Goal: Communication & Community: Answer question/provide support

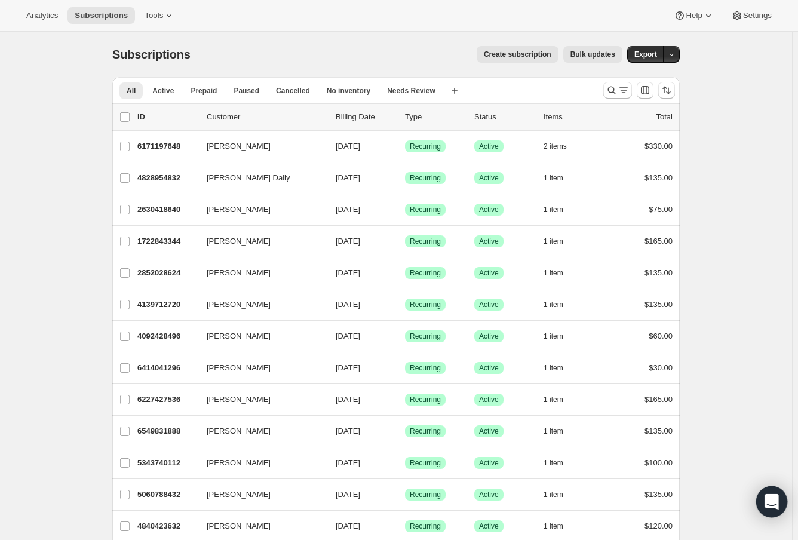
click at [588, 492] on div "Open Intercom Messenger" at bounding box center [772, 502] width 32 height 32
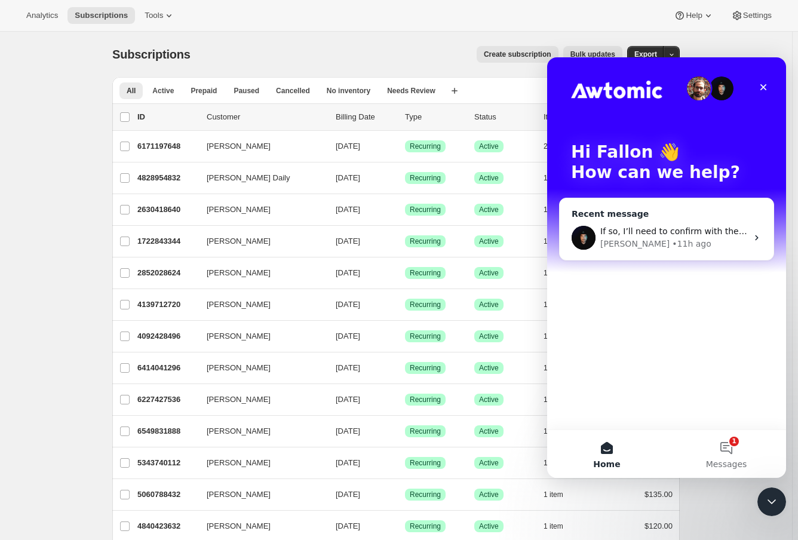
click at [588, 244] on div "Adrian • 11h ago" at bounding box center [673, 244] width 147 height 13
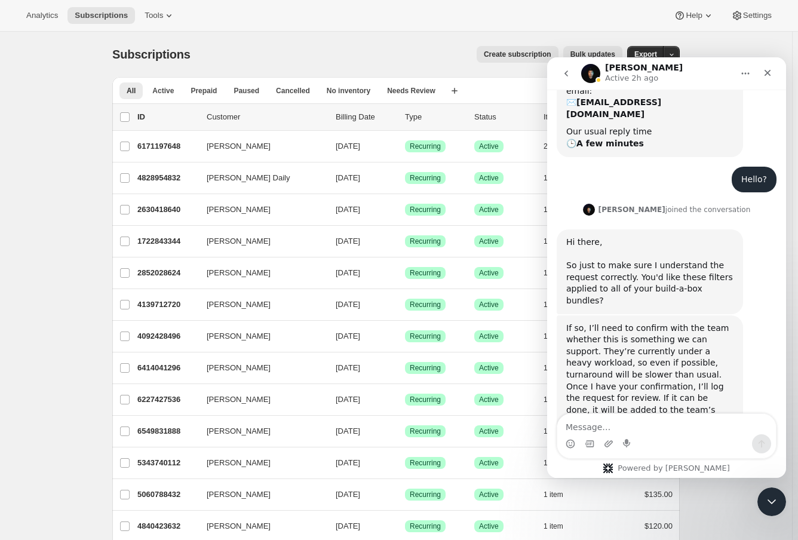
scroll to position [237, 0]
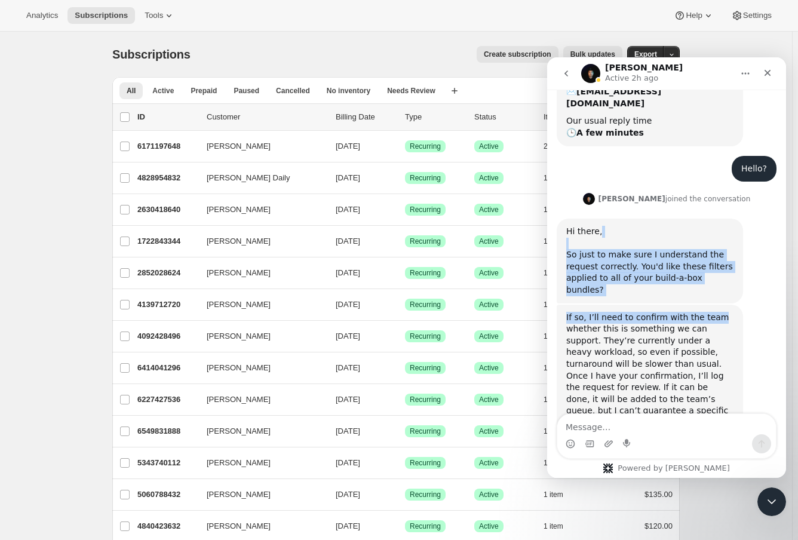
drag, startPoint x: 576, startPoint y: 210, endPoint x: 723, endPoint y: 271, distance: 158.9
click at [588, 271] on div "Hello, I will like you to help me with the following: I have added filter tags …" at bounding box center [667, 194] width 220 height 559
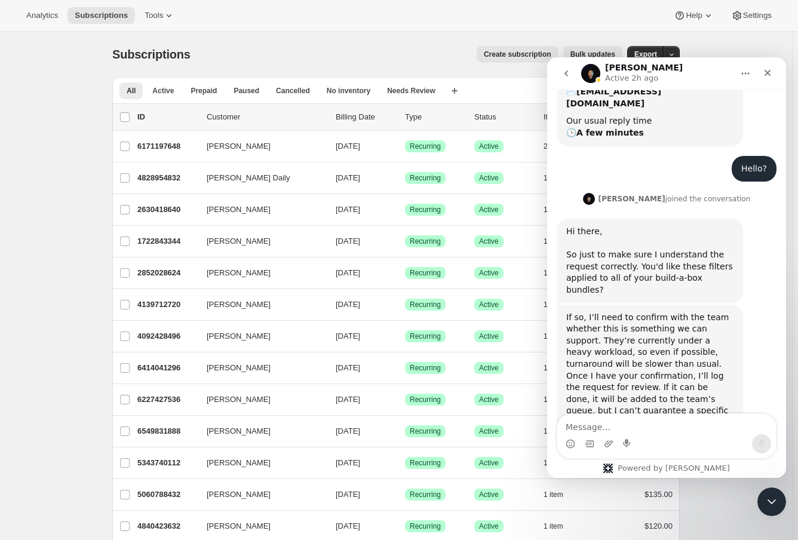
click at [588, 312] on div "If so, I’ll need to confirm with the team whether this is something we can supp…" at bounding box center [649, 376] width 167 height 129
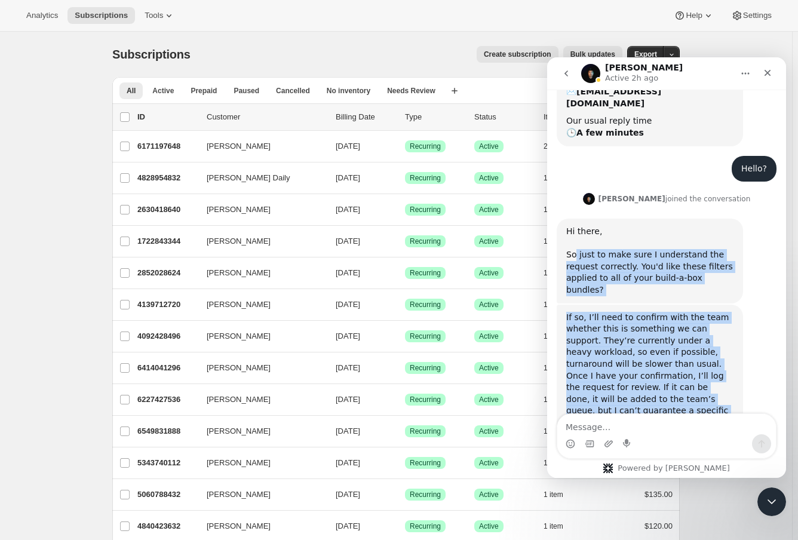
drag, startPoint x: 575, startPoint y: 220, endPoint x: 744, endPoint y: 373, distance: 228.0
click at [588, 373] on div "Hello, I will like you to help me with the following: I have added filter tags …" at bounding box center [667, 194] width 220 height 559
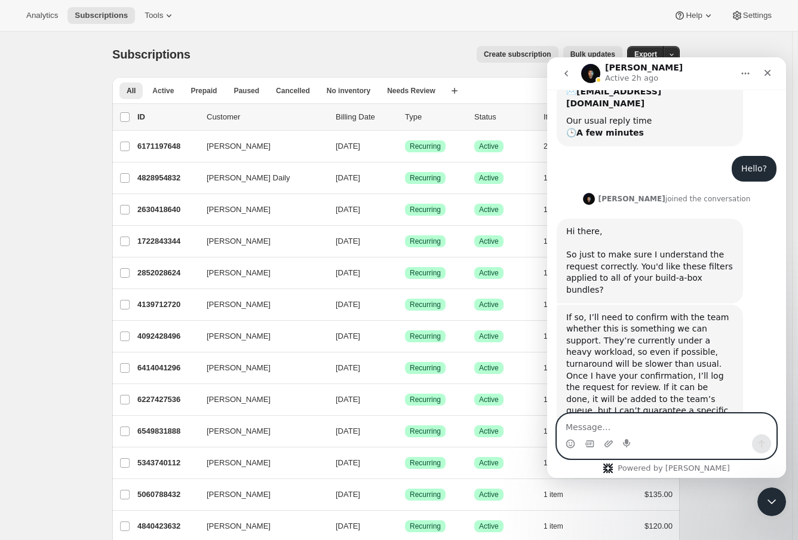
click at [588, 422] on textarea "Message…" at bounding box center [666, 424] width 219 height 20
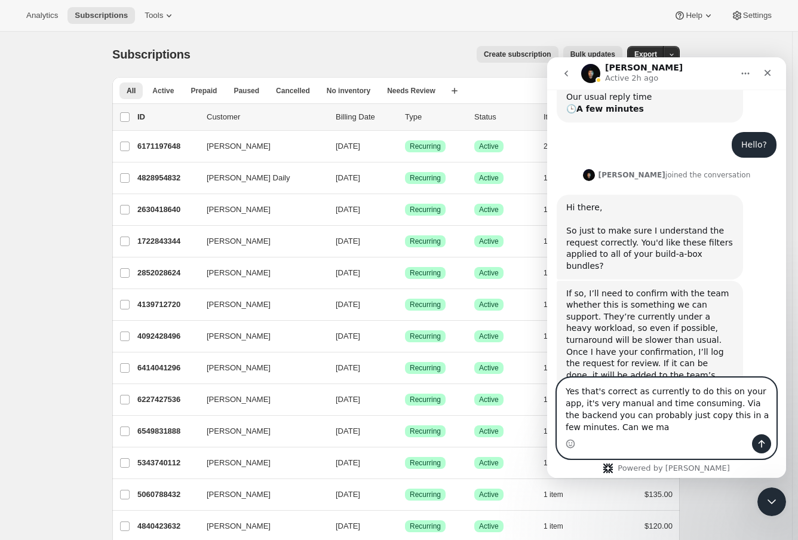
scroll to position [272, 0]
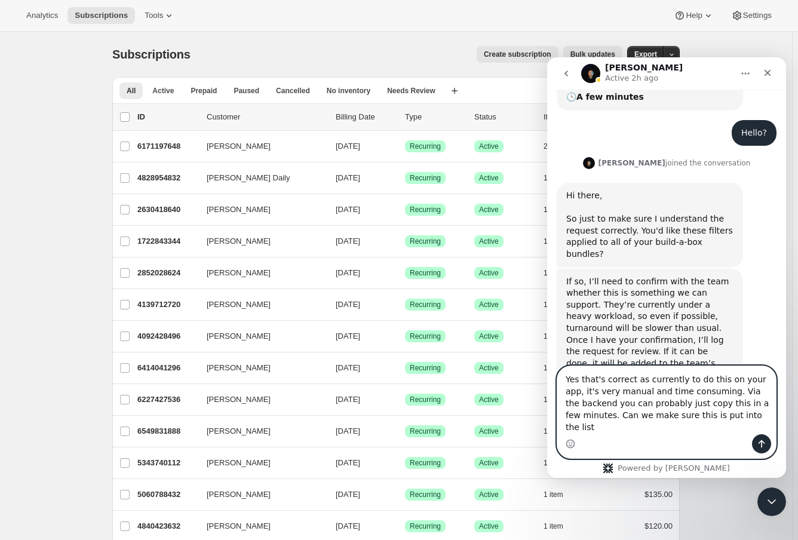
type textarea "Yes that's correct as currently to do this on your app, it's very manual and ti…"
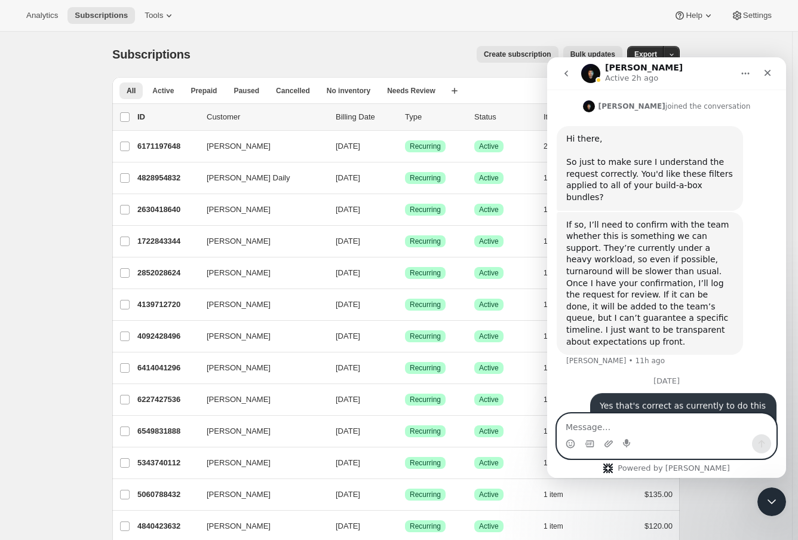
scroll to position [351, 0]
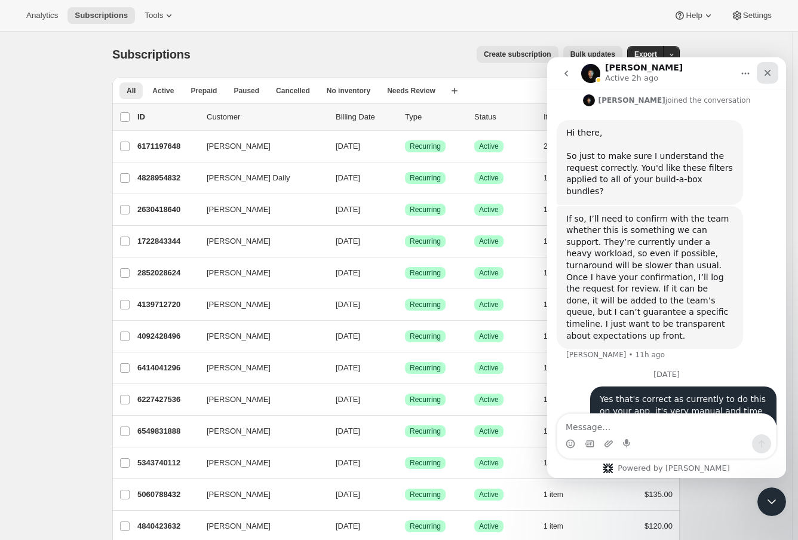
click at [588, 68] on icon "Close" at bounding box center [768, 73] width 10 height 10
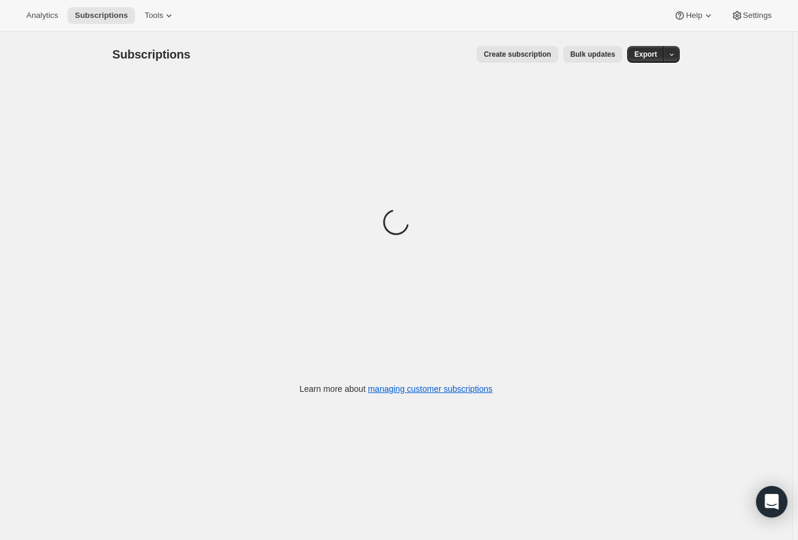
click at [762, 501] on div "Open Intercom Messenger" at bounding box center [772, 502] width 32 height 32
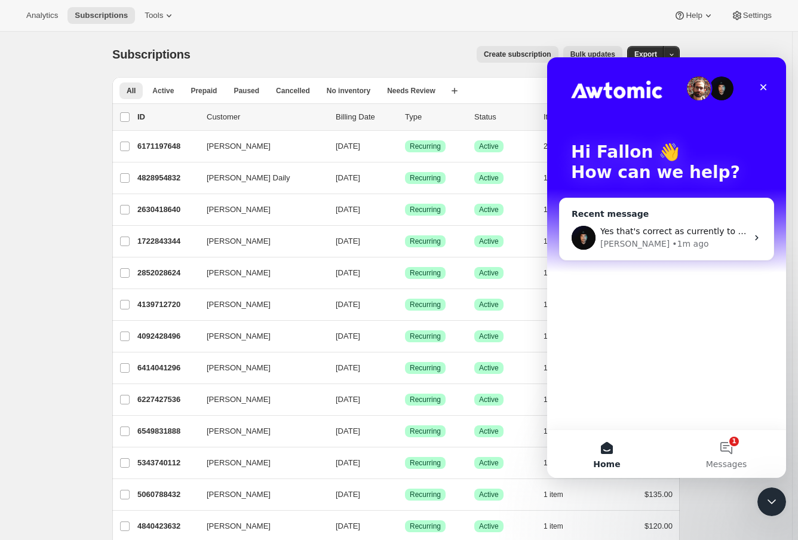
click at [667, 240] on div "Adrian • 1m ago" at bounding box center [673, 244] width 147 height 13
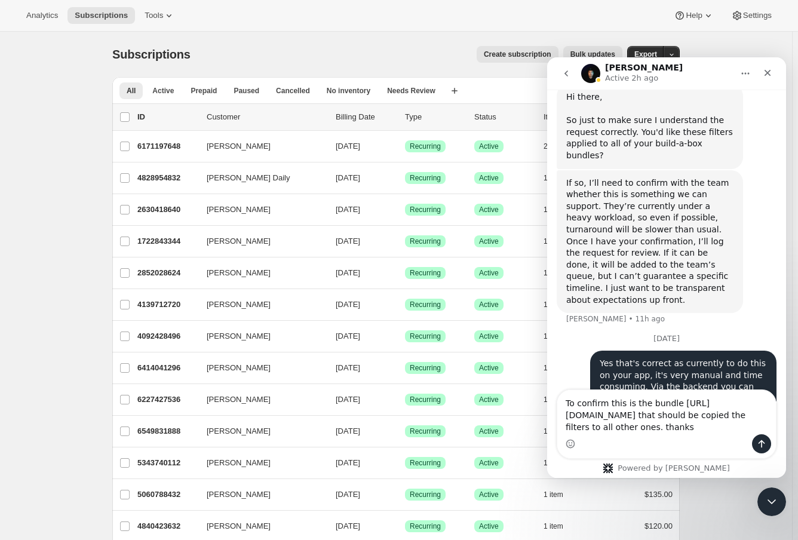
scroll to position [399, 0]
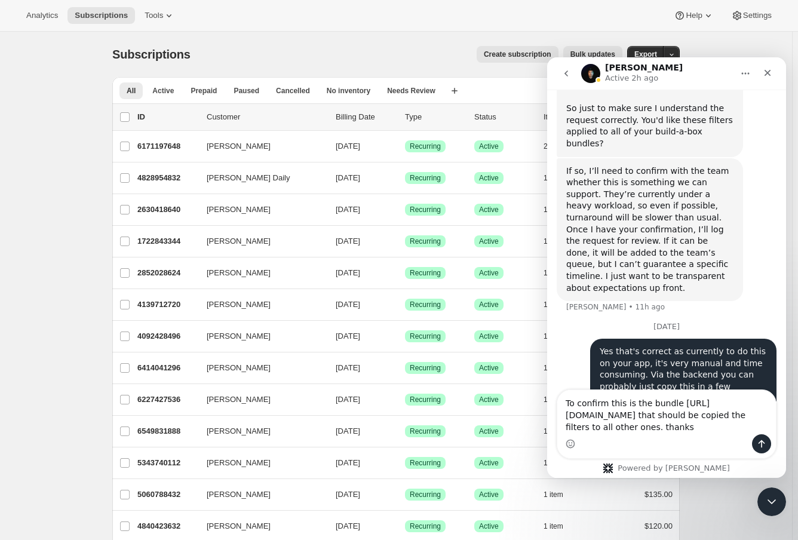
type textarea "To confirm this is the bundle https://admin.shopify.com/store/saltea-sloth/apps…"
click at [765, 450] on button "Send a message…" at bounding box center [761, 443] width 19 height 19
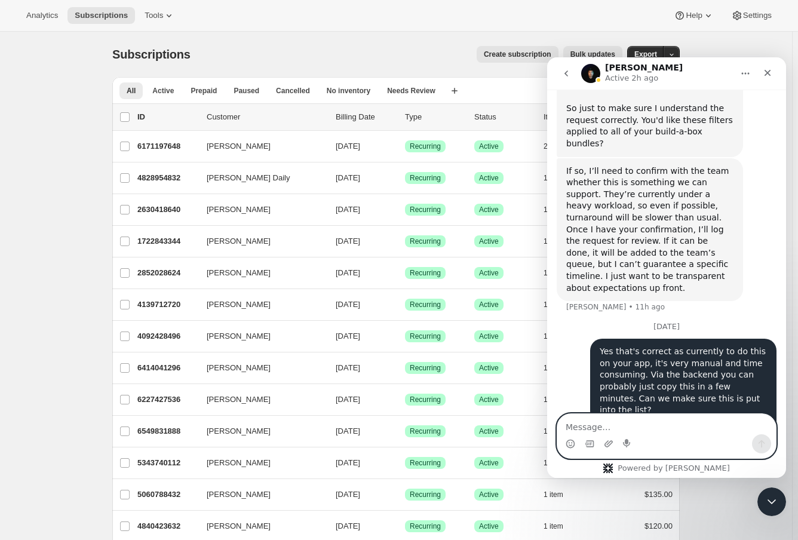
scroll to position [425, 0]
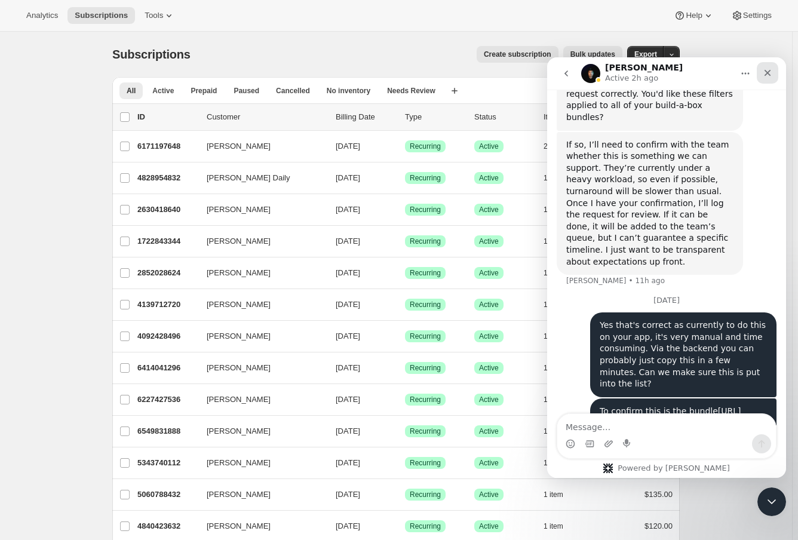
click at [761, 70] on div "Close" at bounding box center [768, 73] width 22 height 22
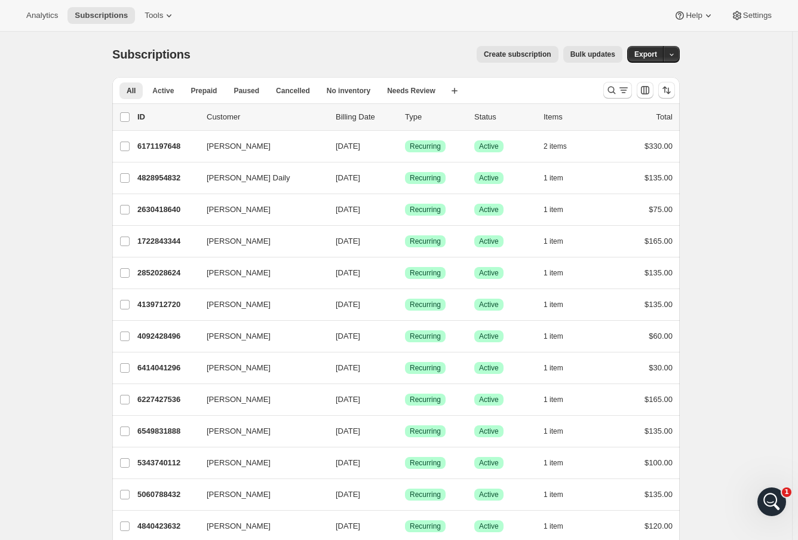
scroll to position [0, 0]
